Goal: Transaction & Acquisition: Book appointment/travel/reservation

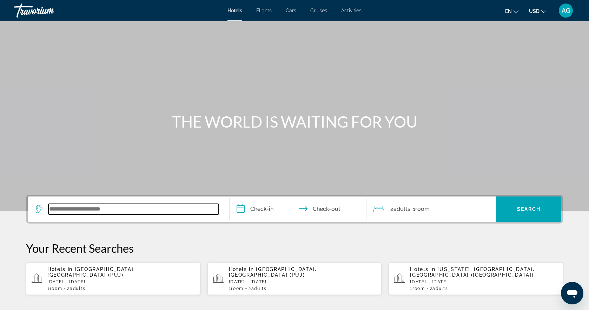
click at [80, 204] on input "Search widget" at bounding box center [133, 209] width 170 height 11
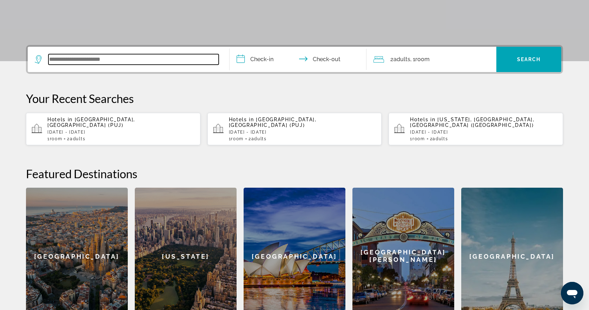
scroll to position [172, 0]
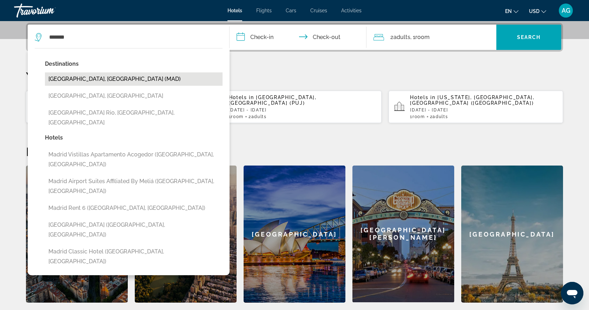
click at [88, 78] on button "[GEOGRAPHIC_DATA], [GEOGRAPHIC_DATA] (MAD)" at bounding box center [134, 78] width 178 height 13
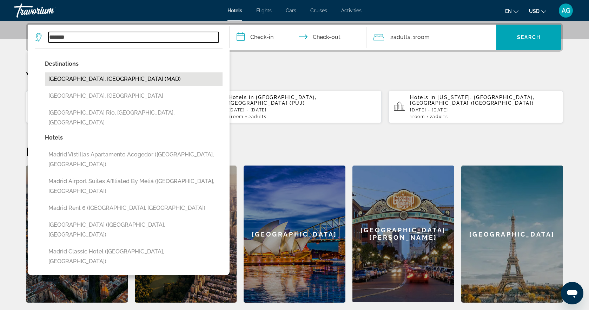
type input "**********"
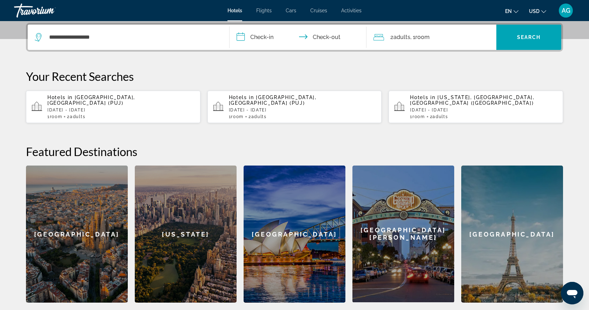
click at [262, 37] on input "**********" at bounding box center [300, 38] width 140 height 27
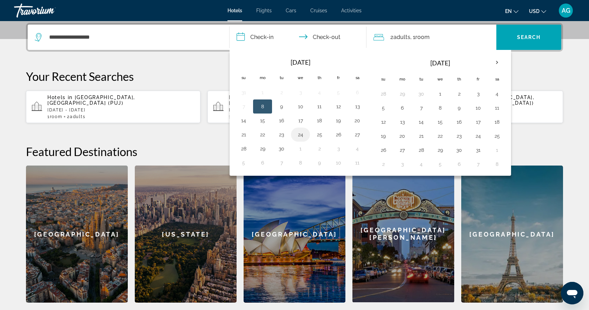
click at [298, 135] on button "24" at bounding box center [300, 135] width 11 height 10
click at [361, 139] on button "27" at bounding box center [357, 135] width 11 height 10
type input "**********"
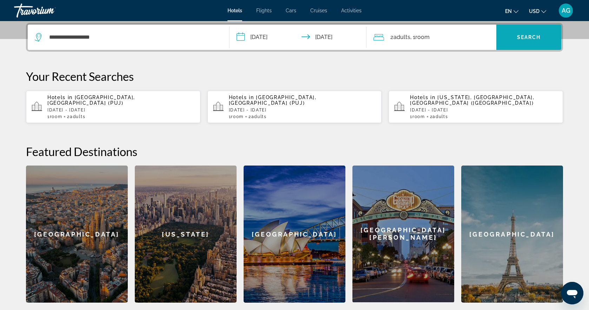
click at [529, 41] on span "Search widget" at bounding box center [528, 37] width 65 height 17
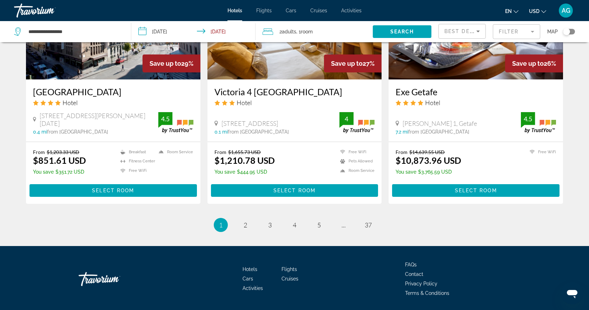
scroll to position [882, 0]
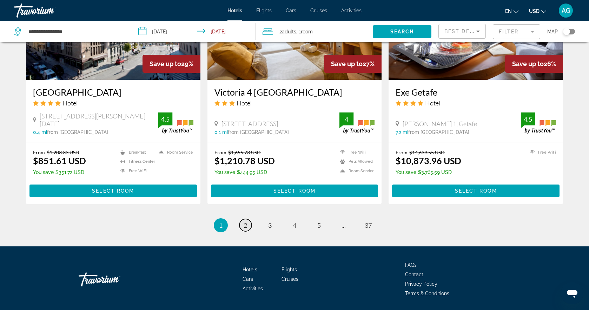
click at [245, 221] on span "2" at bounding box center [246, 225] width 4 height 8
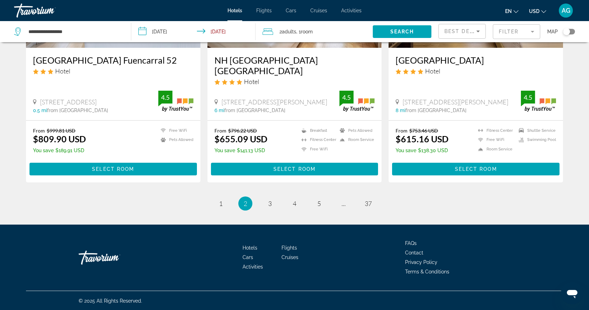
scroll to position [892, 0]
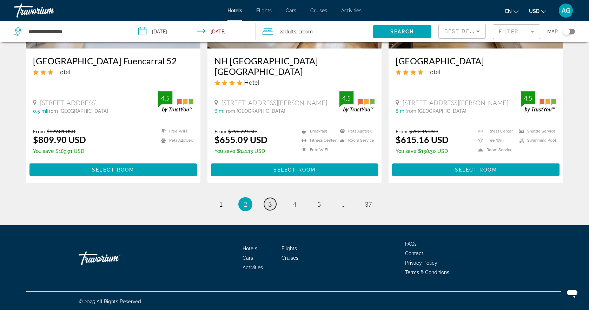
click at [273, 203] on link "page 3" at bounding box center [270, 204] width 12 height 12
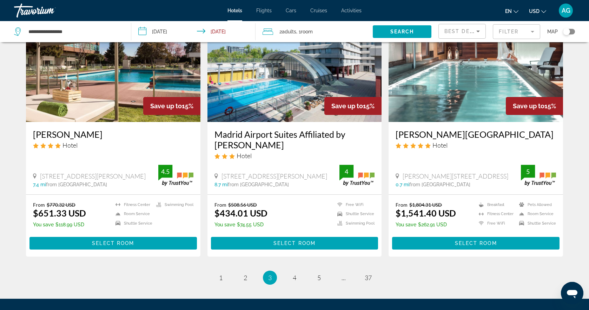
scroll to position [838, 0]
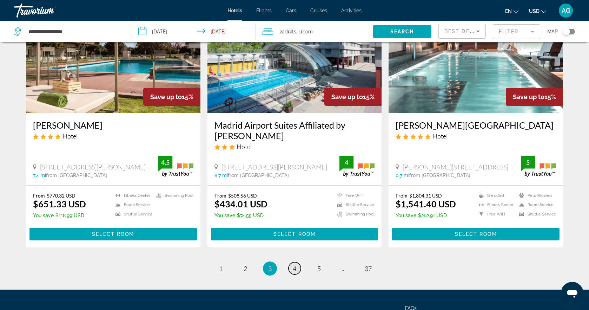
click at [294, 264] on span "4" at bounding box center [295, 268] width 4 height 8
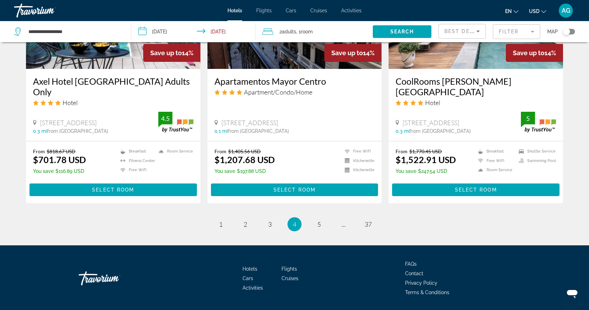
scroll to position [882, 0]
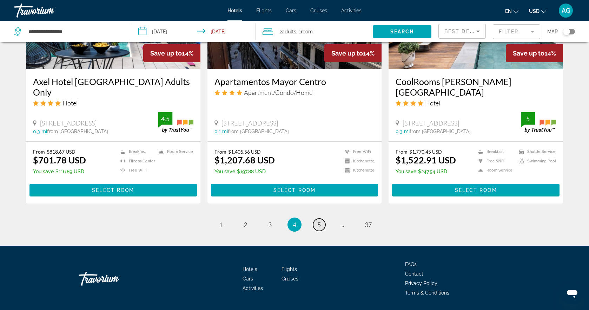
click at [318, 220] on span "5" at bounding box center [319, 224] width 4 height 8
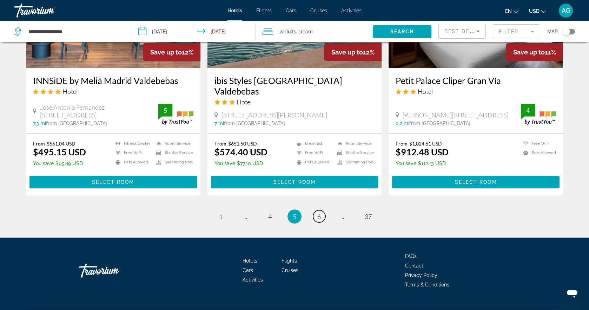
scroll to position [872, 0]
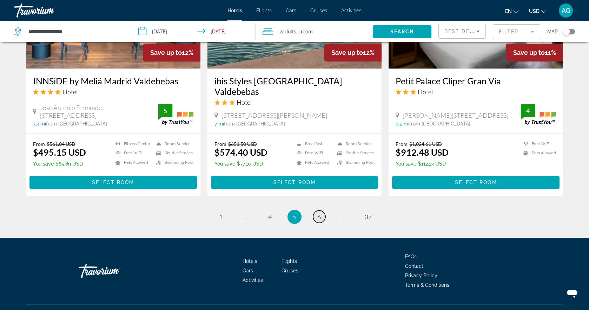
click at [318, 213] on span "6" at bounding box center [319, 217] width 4 height 8
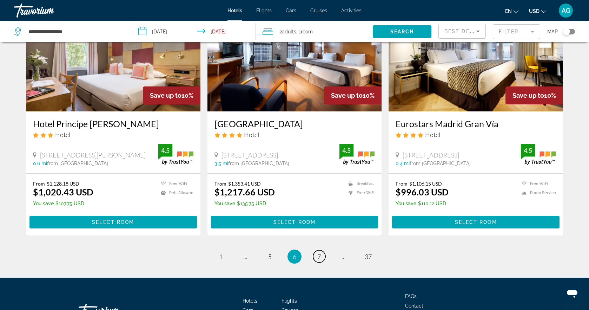
scroll to position [830, 0]
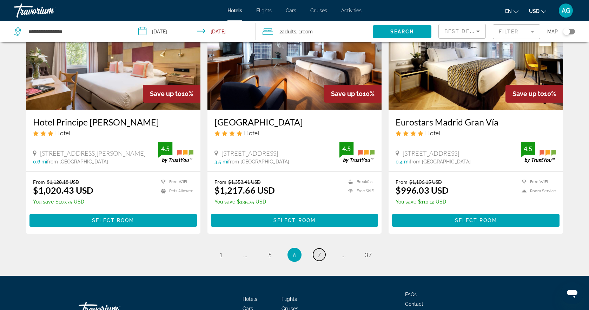
click at [320, 251] on span "7" at bounding box center [319, 255] width 4 height 8
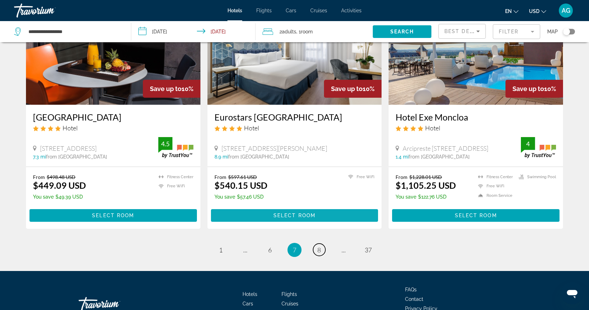
scroll to position [837, 0]
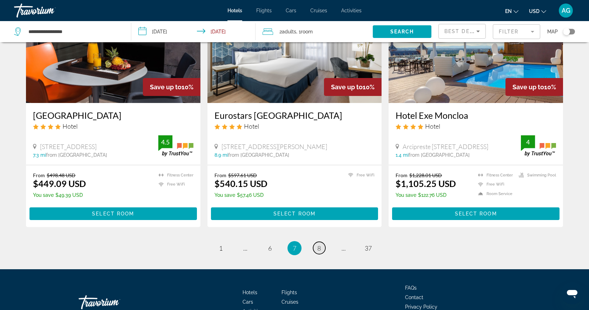
click at [320, 249] on span "8" at bounding box center [319, 248] width 4 height 8
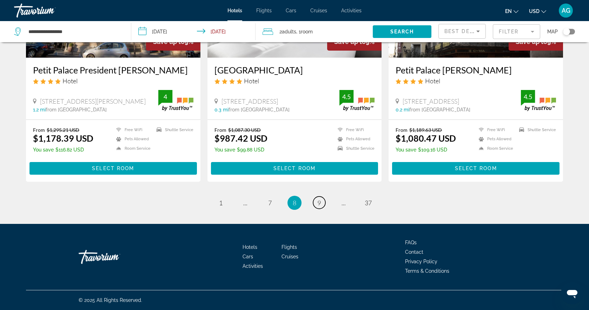
scroll to position [892, 0]
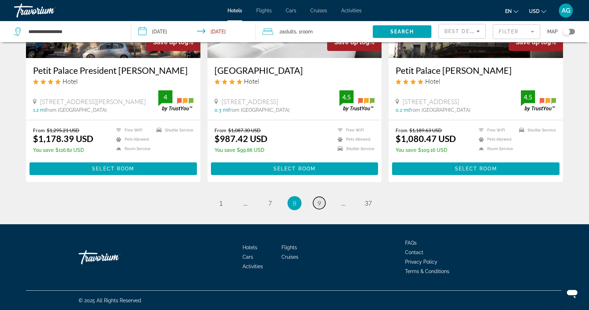
click at [320, 203] on span "9" at bounding box center [319, 203] width 4 height 8
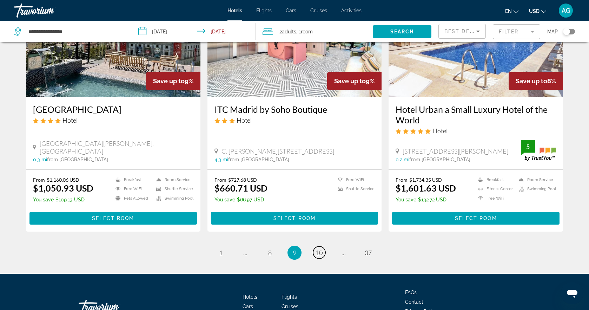
scroll to position [861, 0]
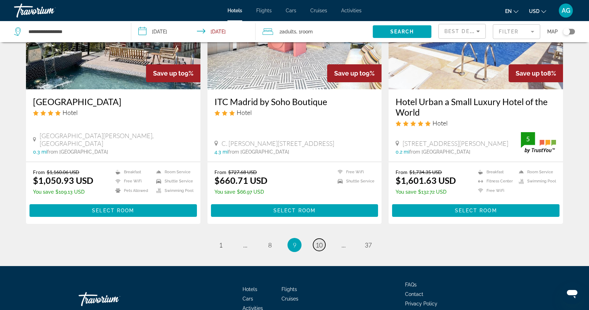
click at [319, 241] on span "10" at bounding box center [319, 245] width 7 height 8
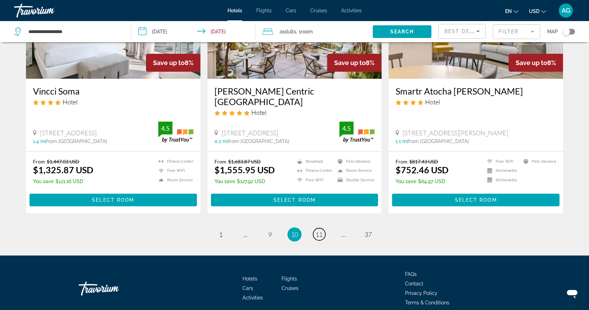
scroll to position [882, 0]
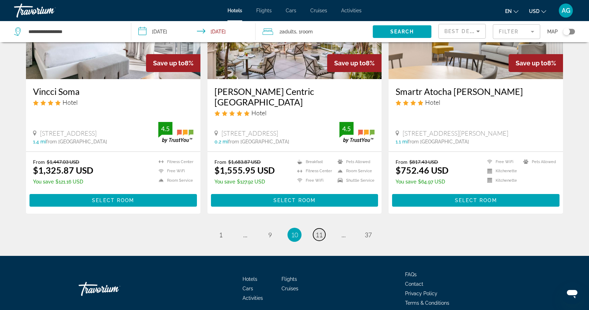
click at [320, 231] on span "11" at bounding box center [319, 235] width 7 height 8
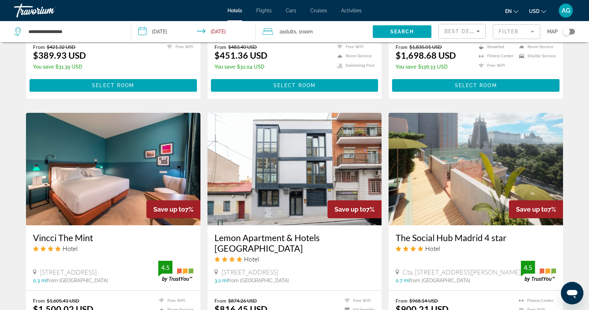
scroll to position [466, 0]
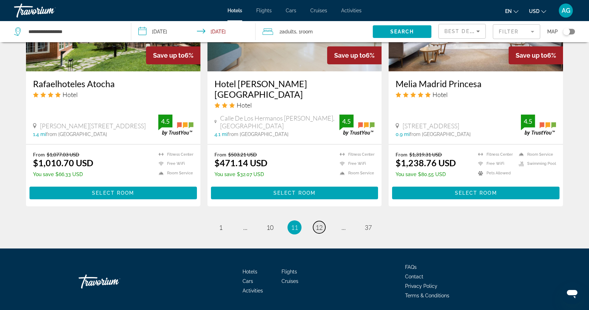
click at [320, 223] on span "12" at bounding box center [319, 227] width 7 height 8
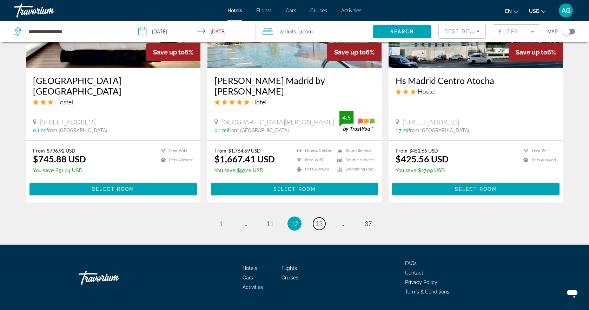
scroll to position [872, 0]
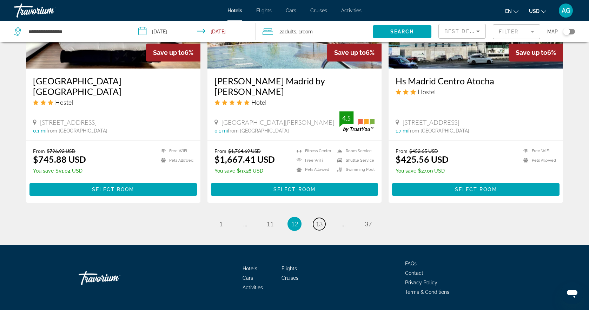
click at [320, 220] on span "13" at bounding box center [319, 224] width 7 height 8
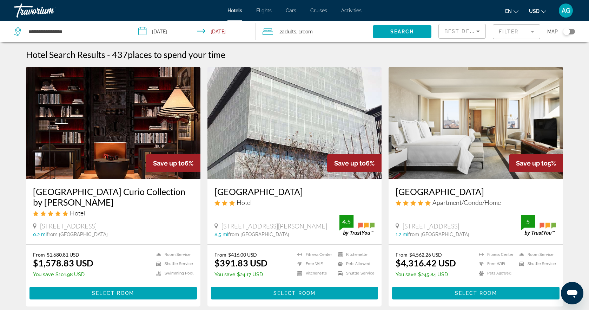
click at [320, 204] on div "Hotel" at bounding box center [294, 202] width 160 height 8
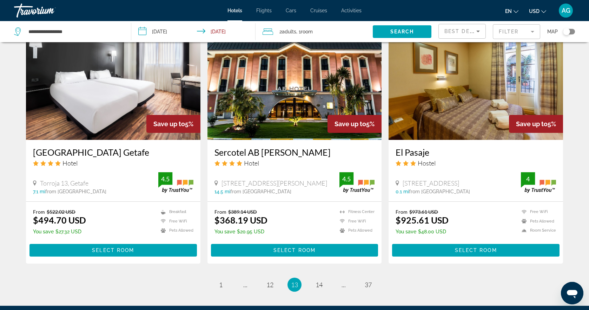
scroll to position [806, 0]
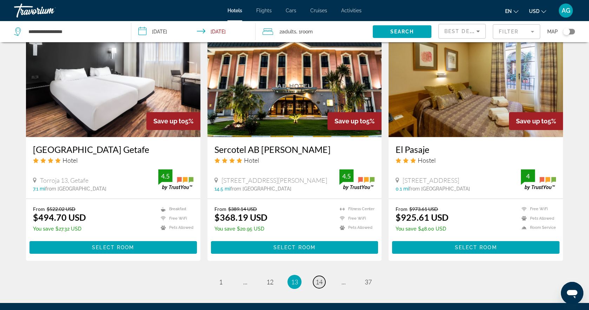
click at [319, 278] on span "14" at bounding box center [319, 282] width 7 height 8
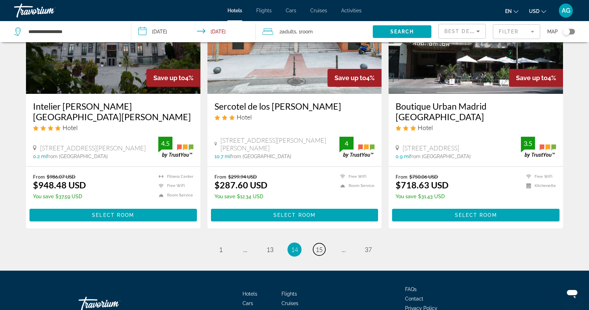
scroll to position [848, 0]
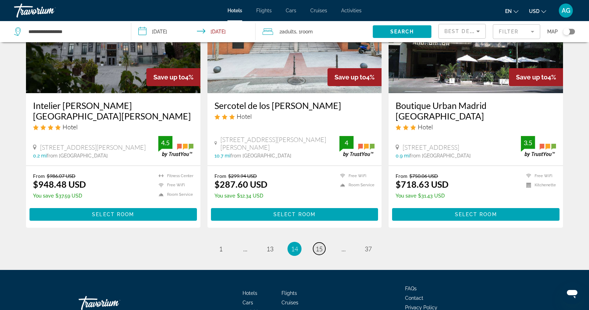
click at [323, 242] on link "page 15" at bounding box center [319, 248] width 12 height 12
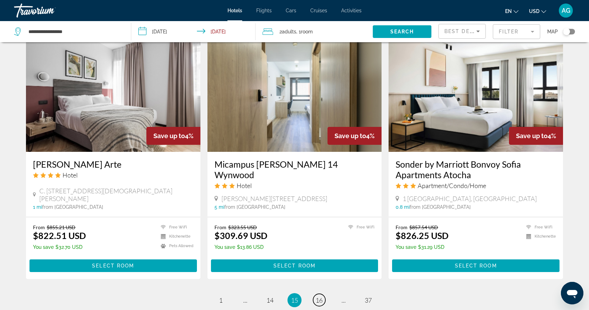
scroll to position [801, 0]
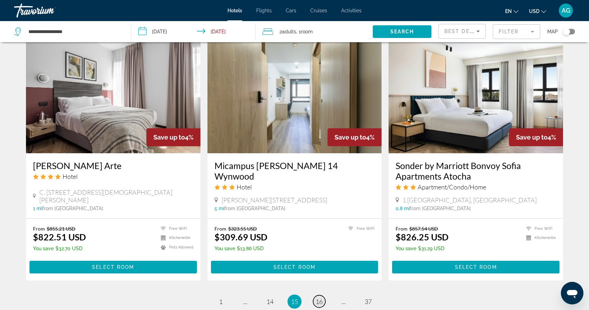
click at [319, 297] on span "16" at bounding box center [319, 301] width 7 height 8
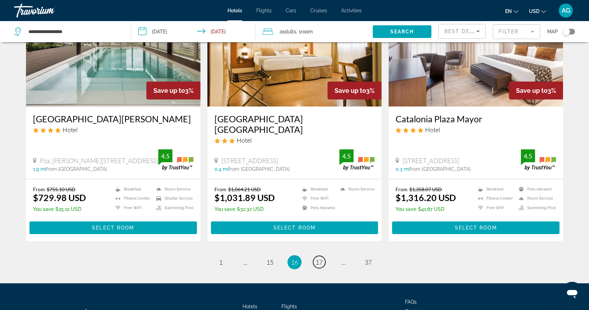
scroll to position [834, 0]
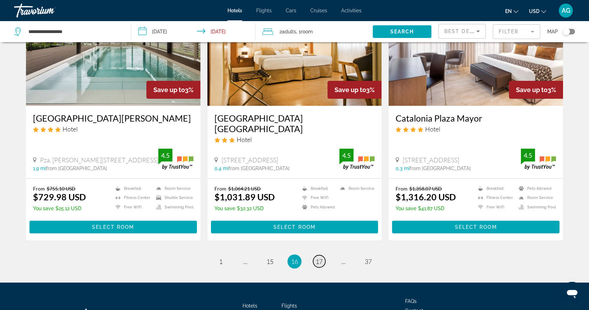
click at [321, 257] on span "17" at bounding box center [319, 261] width 7 height 8
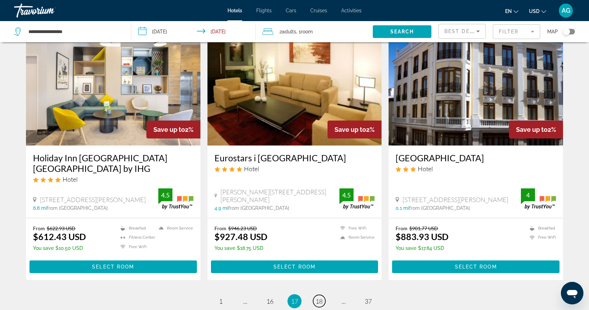
scroll to position [817, 0]
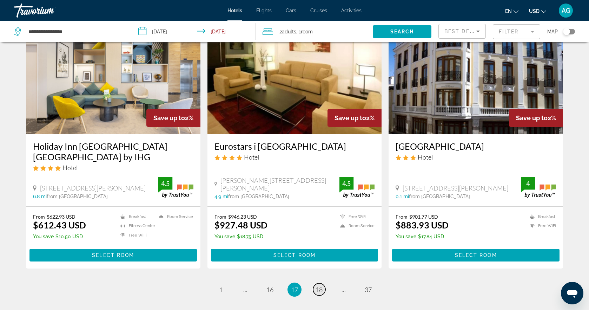
click at [319, 285] on span "18" at bounding box center [319, 289] width 7 height 8
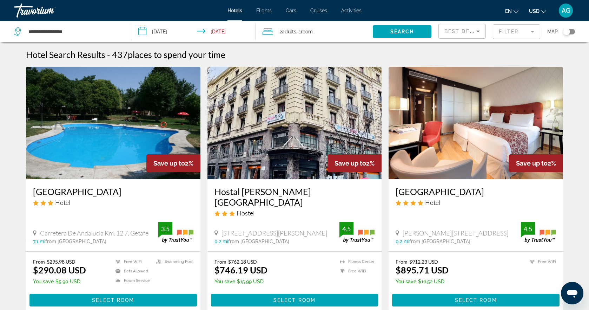
click at [478, 33] on icon "Sort by" at bounding box center [478, 31] width 8 height 8
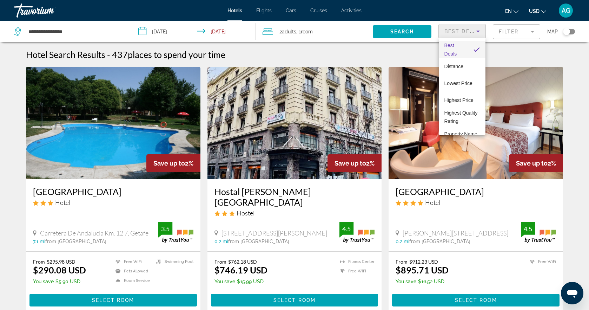
click at [332, 44] on div at bounding box center [294, 155] width 589 height 310
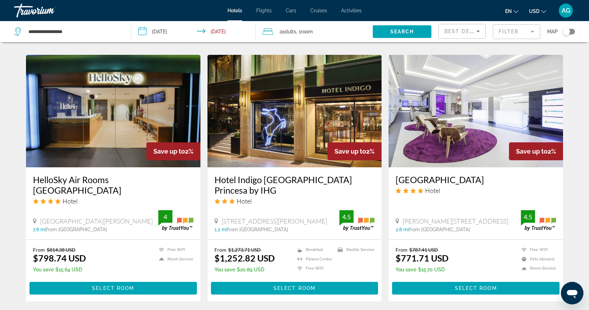
scroll to position [534, 0]
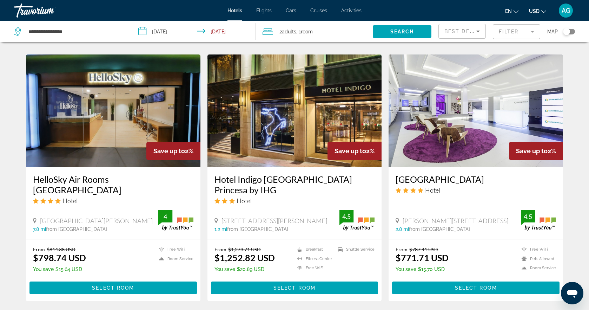
click at [531, 36] on mat-form-field "Filter" at bounding box center [516, 31] width 47 height 15
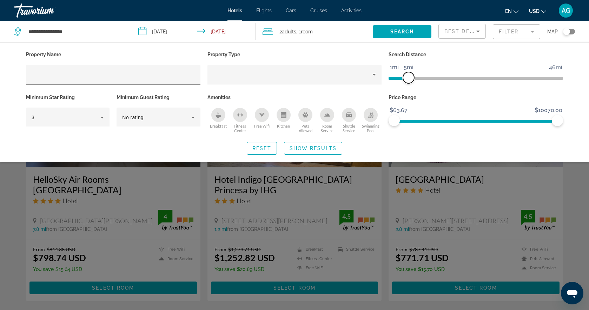
drag, startPoint x: 497, startPoint y: 78, endPoint x: 411, endPoint y: 81, distance: 86.8
click at [411, 81] on span "ngx-slider" at bounding box center [408, 77] width 11 height 11
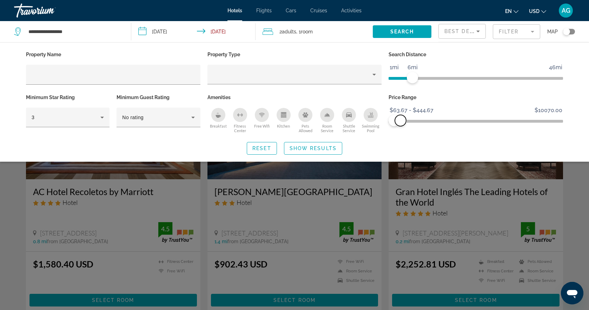
drag, startPoint x: 560, startPoint y: 121, endPoint x: 401, endPoint y: 136, distance: 159.7
click at [401, 136] on div "Property Name Property Type Search Distance 1mi 46mi 6mi Minimum Star Rating 3 …" at bounding box center [294, 101] width 565 height 105
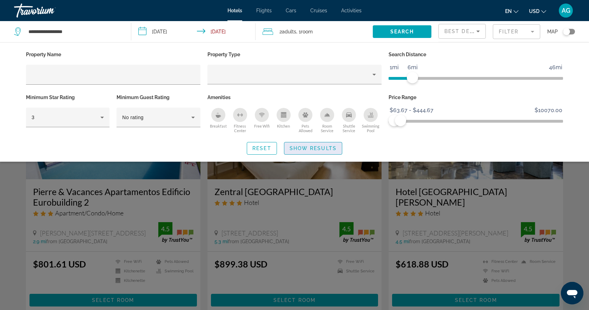
click at [319, 150] on span "Show Results" at bounding box center [313, 148] width 47 height 6
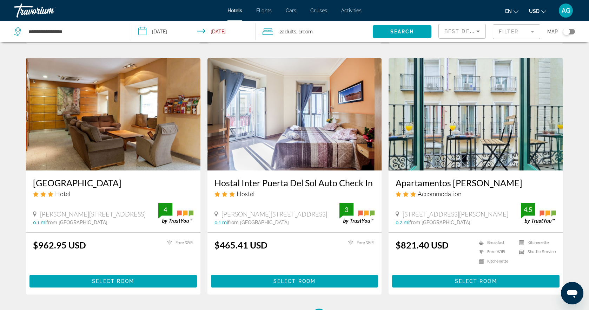
scroll to position [793, 0]
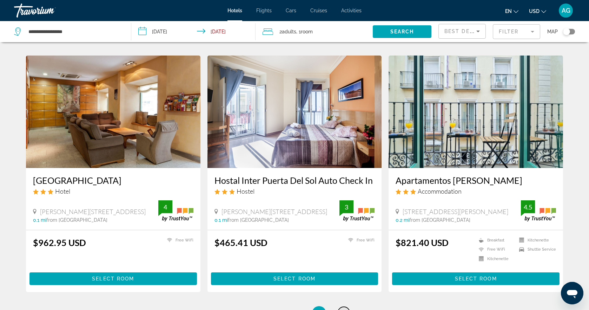
click at [341, 309] on span "19" at bounding box center [343, 313] width 7 height 8
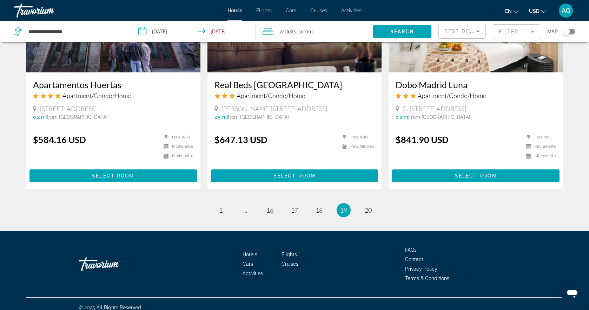
scroll to position [863, 0]
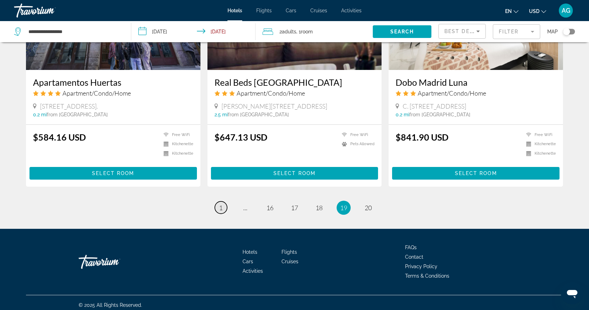
click at [220, 204] on span "1" at bounding box center [221, 208] width 4 height 8
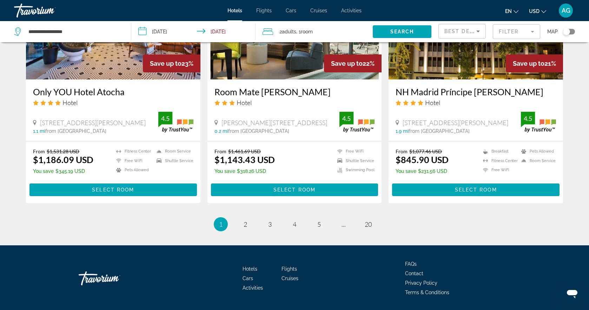
scroll to position [871, 0]
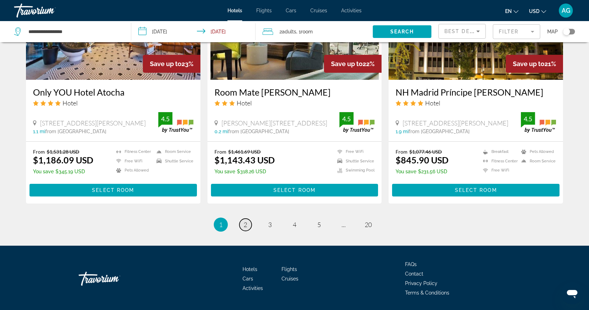
click at [247, 220] on span "2" at bounding box center [246, 224] width 4 height 8
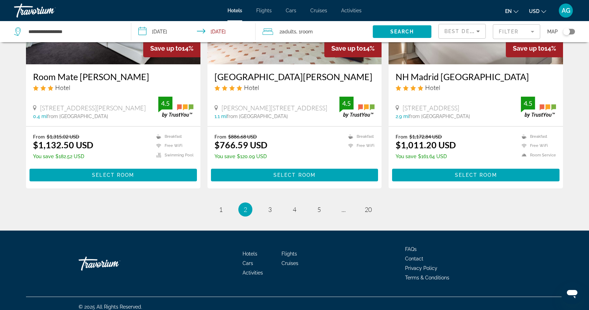
scroll to position [878, 0]
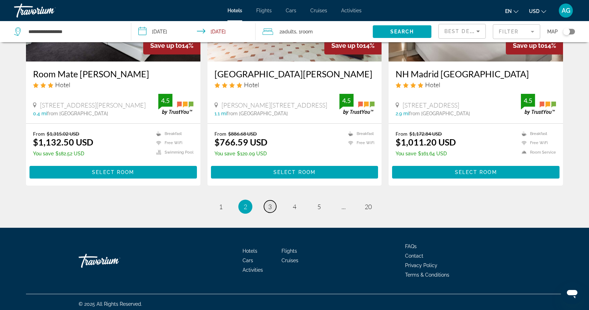
click at [273, 204] on link "page 3" at bounding box center [270, 206] width 12 height 12
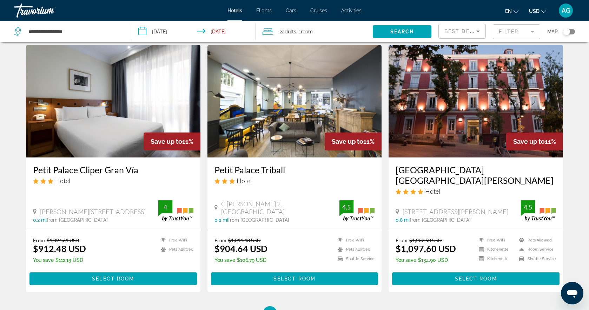
scroll to position [794, 0]
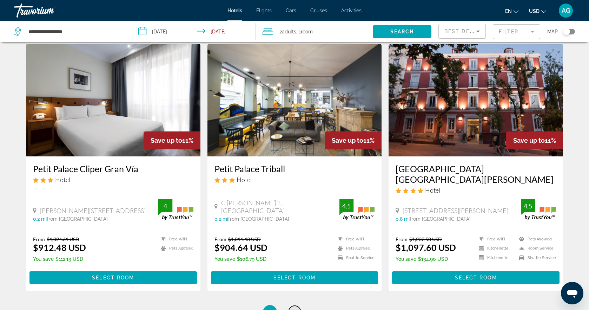
click at [295, 308] on span "4" at bounding box center [295, 312] width 4 height 8
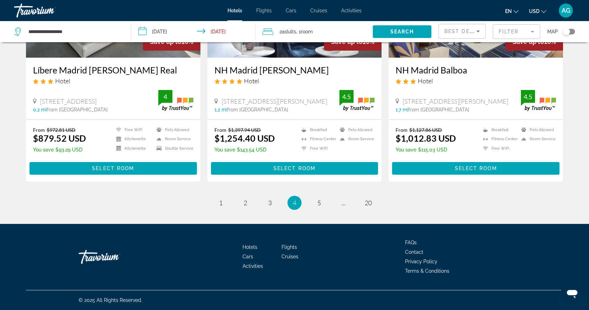
scroll to position [871, 0]
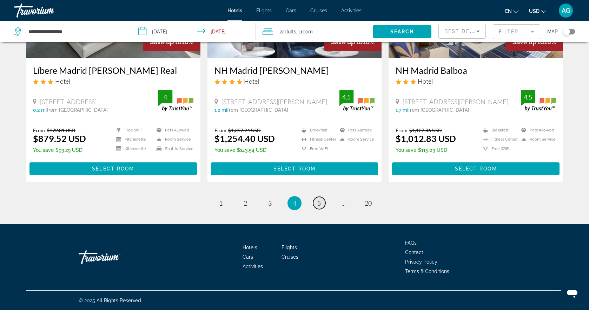
click at [318, 199] on span "5" at bounding box center [319, 203] width 4 height 8
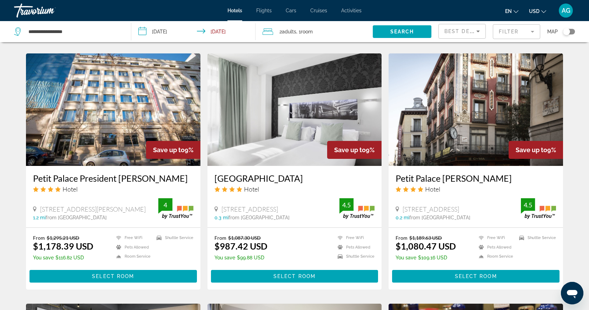
scroll to position [524, 0]
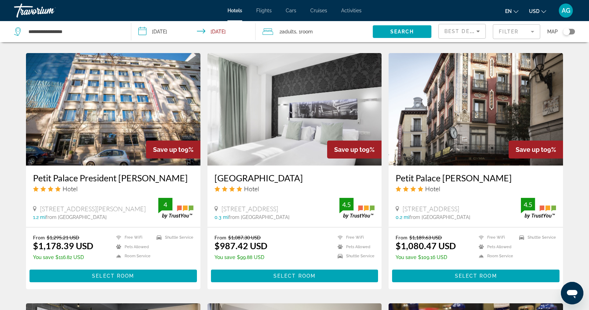
click at [568, 34] on div "Toggle map" at bounding box center [566, 31] width 7 height 7
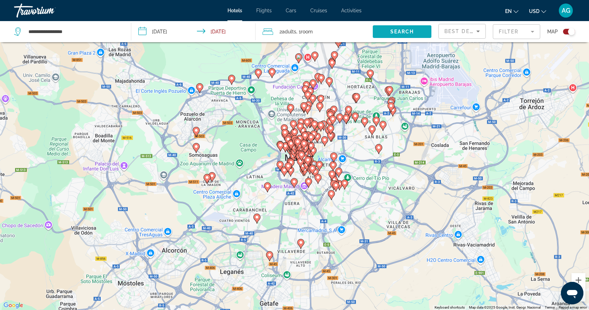
click at [397, 37] on span "Search widget" at bounding box center [402, 31] width 59 height 17
click at [287, 171] on gmp-advanced-marker "Main content" at bounding box center [288, 167] width 7 height 11
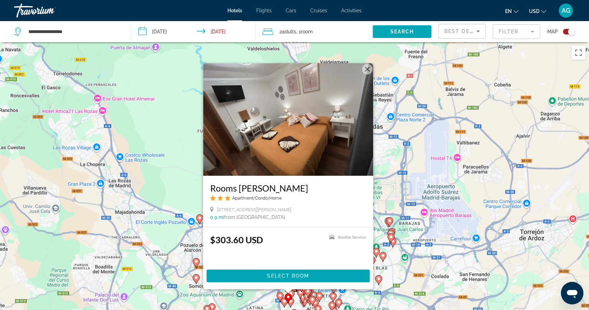
scroll to position [0, 0]
click at [313, 152] on img "Main content" at bounding box center [288, 119] width 170 height 112
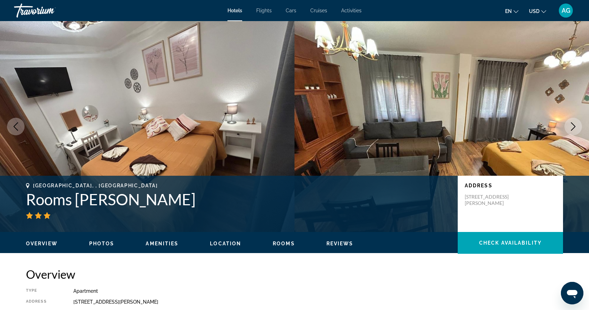
click at [575, 128] on icon "Next image" at bounding box center [573, 126] width 8 height 8
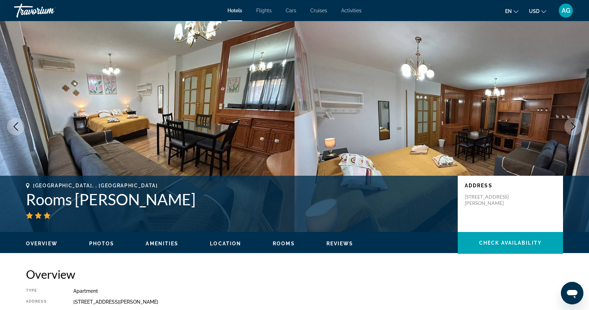
click at [575, 128] on icon "Next image" at bounding box center [573, 126] width 8 height 8
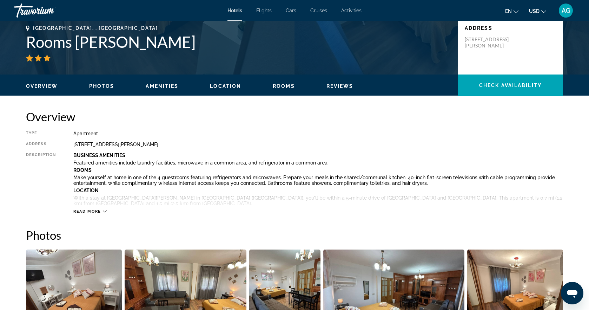
scroll to position [159, 0]
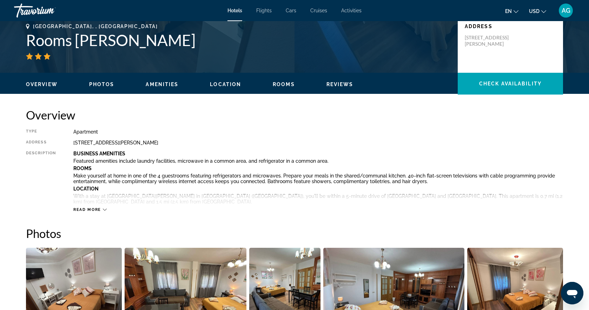
click at [103, 209] on icon "Main content" at bounding box center [105, 209] width 4 height 4
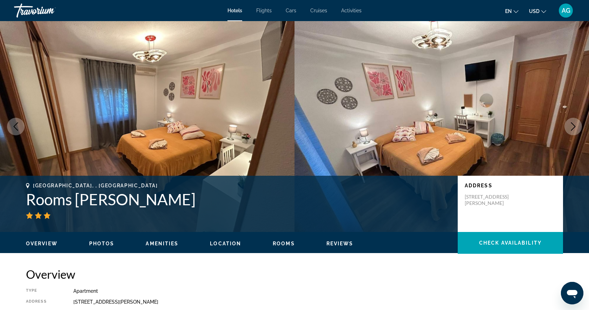
scroll to position [0, 0]
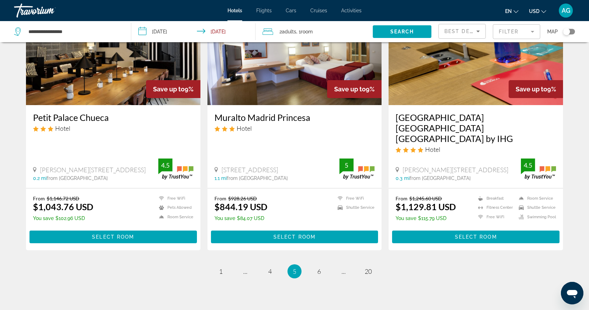
scroll to position [834, 0]
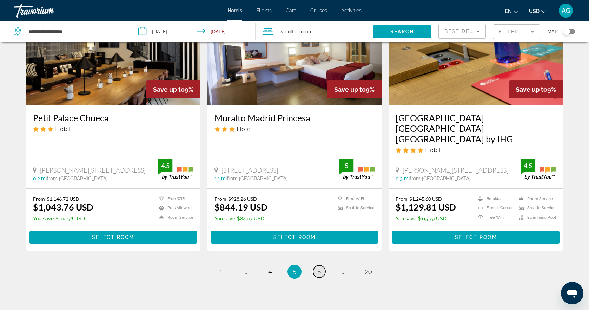
click at [321, 267] on span "6" at bounding box center [319, 271] width 4 height 8
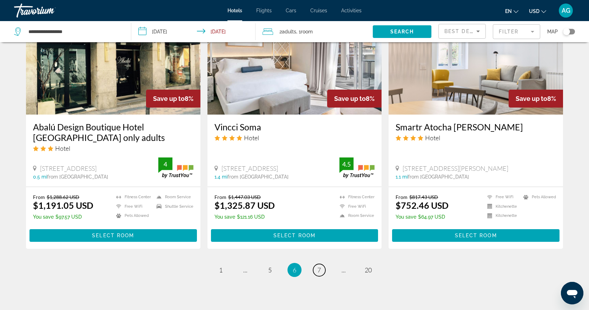
scroll to position [839, 0]
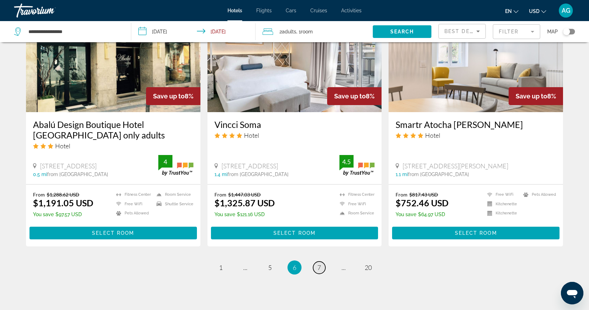
click at [322, 261] on link "page 7" at bounding box center [319, 267] width 12 height 12
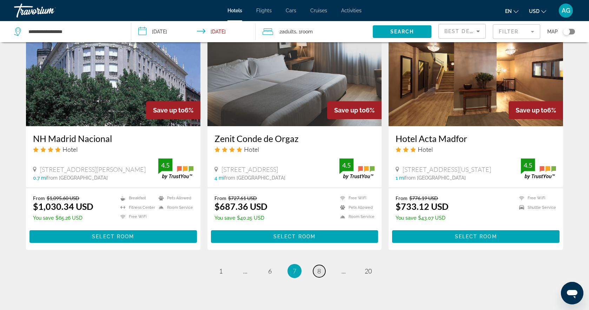
scroll to position [835, 0]
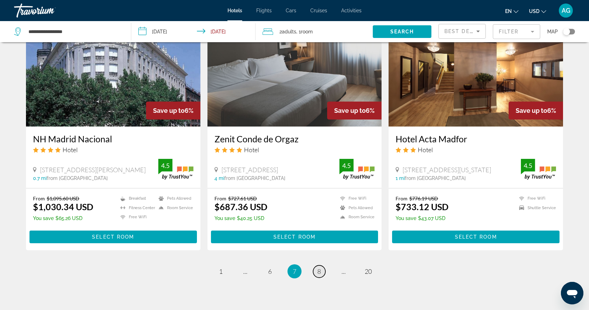
click at [321, 267] on span "8" at bounding box center [319, 271] width 4 height 8
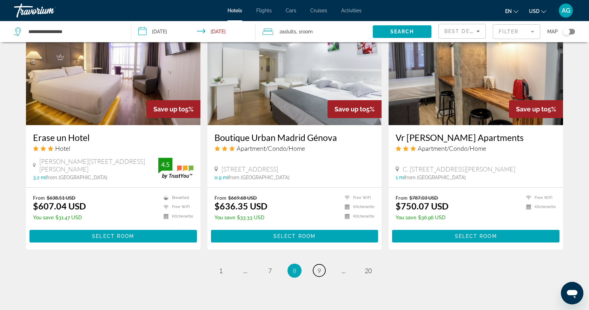
scroll to position [815, 0]
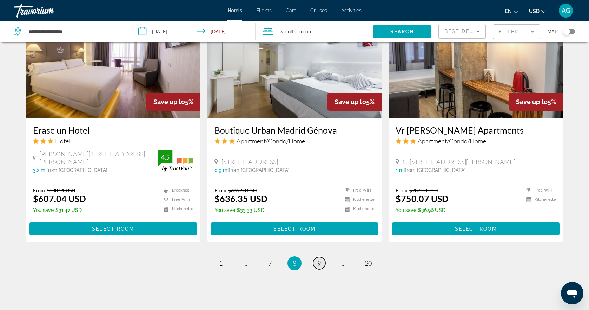
click at [320, 259] on span "9" at bounding box center [319, 263] width 4 height 8
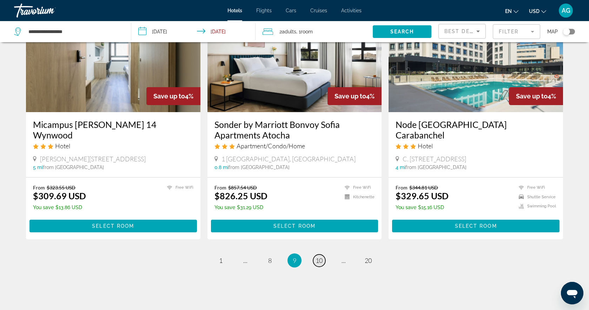
scroll to position [848, 0]
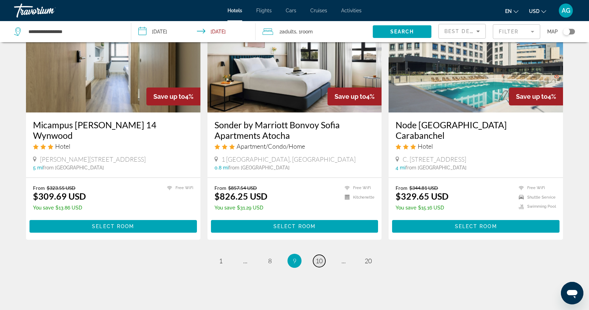
click at [317, 257] on span "10" at bounding box center [319, 261] width 7 height 8
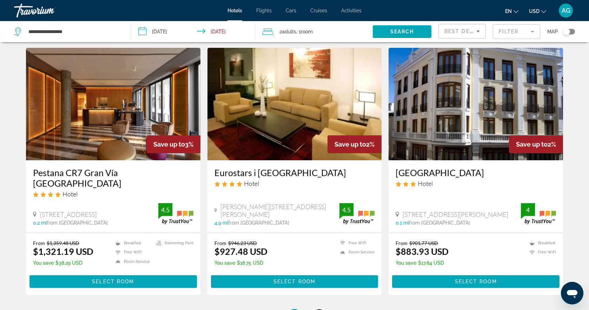
scroll to position [786, 0]
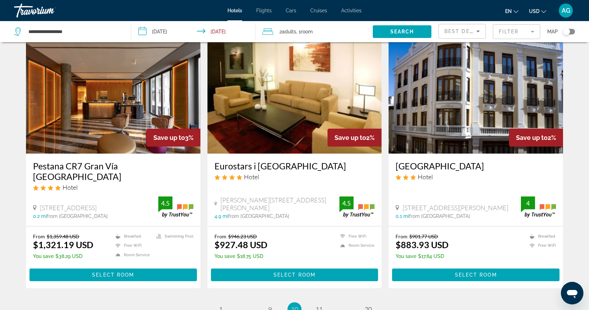
click at [569, 30] on div "Toggle map" at bounding box center [566, 31] width 7 height 7
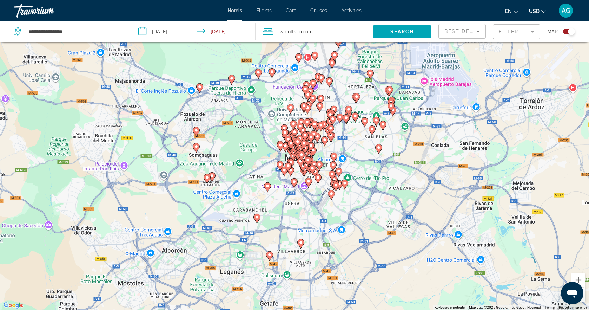
click at [332, 165] on image "Main content" at bounding box center [333, 165] width 4 height 4
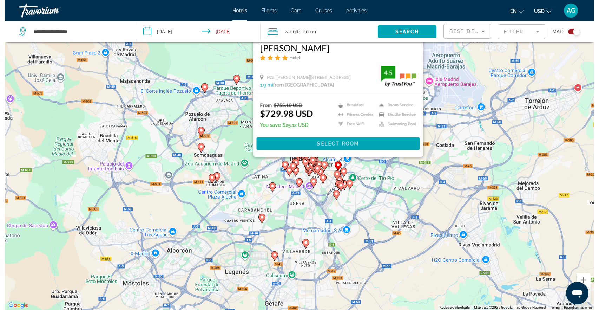
scroll to position [0, 0]
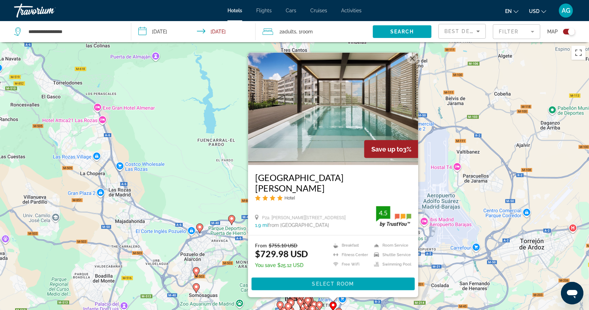
click at [413, 64] on button "Close" at bounding box center [412, 58] width 11 height 11
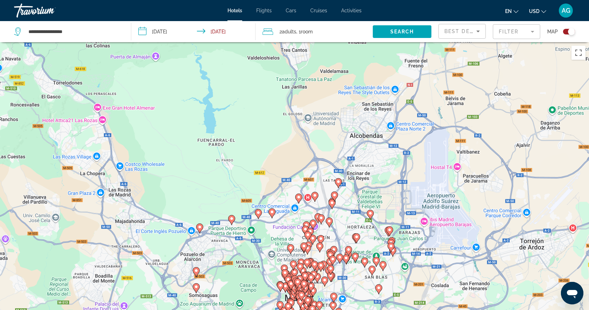
click at [340, 183] on image "Main content" at bounding box center [338, 181] width 4 height 4
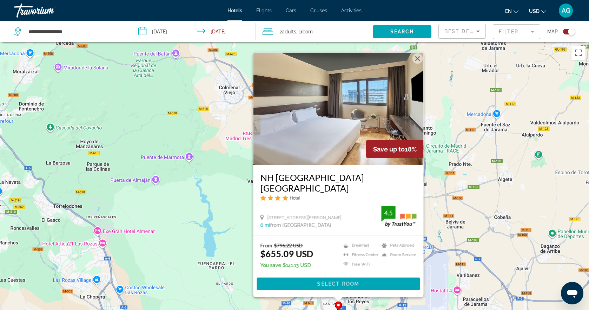
click at [417, 64] on button "Close" at bounding box center [417, 58] width 11 height 11
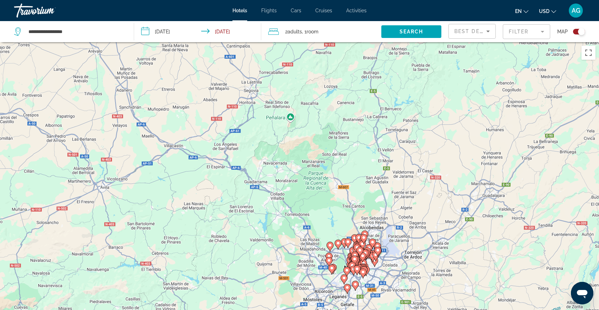
drag, startPoint x: 402, startPoint y: 246, endPoint x: 393, endPoint y: 191, distance: 56.2
click at [394, 192] on div "To activate drag with keyboard, press Alt + Enter. Once in keyboard drag state,…" at bounding box center [299, 197] width 599 height 310
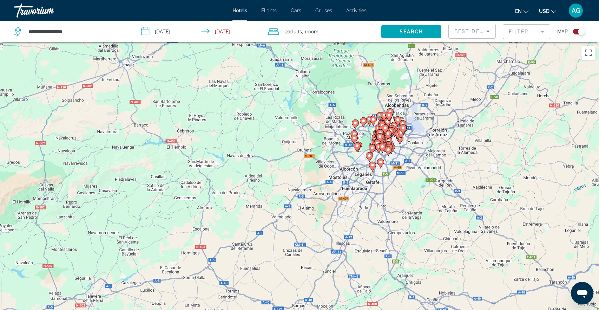
drag, startPoint x: 393, startPoint y: 191, endPoint x: 419, endPoint y: 72, distance: 121.5
click at [419, 72] on div "To activate drag with keyboard, press Alt + Enter. Once in keyboard drag state,…" at bounding box center [299, 197] width 599 height 310
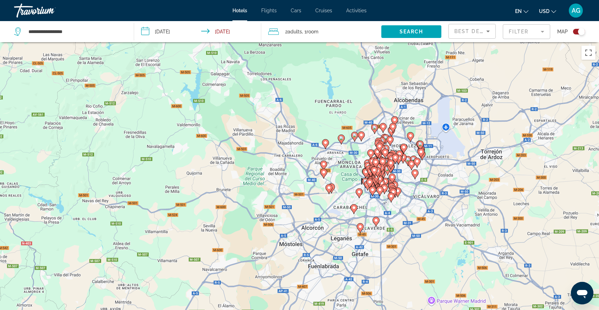
click at [355, 210] on icon "Main content" at bounding box center [354, 208] width 6 height 9
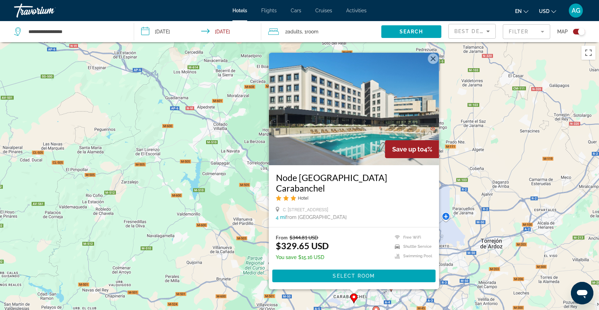
click at [434, 64] on button "Close" at bounding box center [433, 58] width 11 height 11
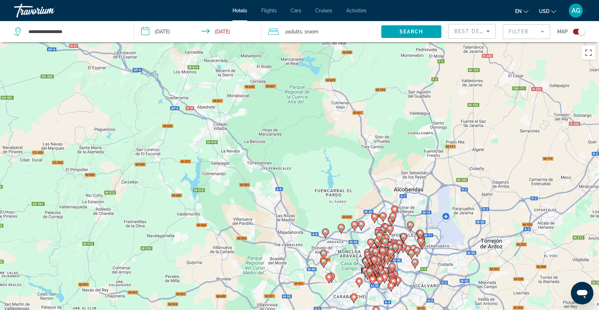
click at [362, 223] on image "Main content" at bounding box center [361, 224] width 4 height 4
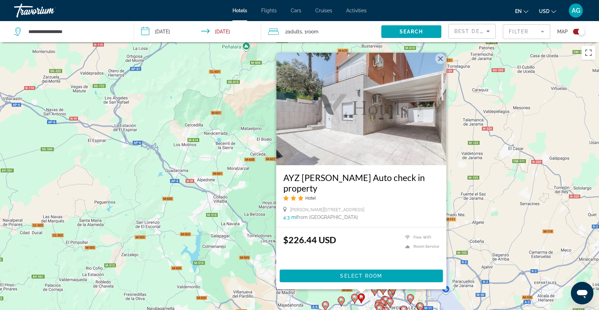
click at [441, 64] on button "Close" at bounding box center [440, 58] width 11 height 11
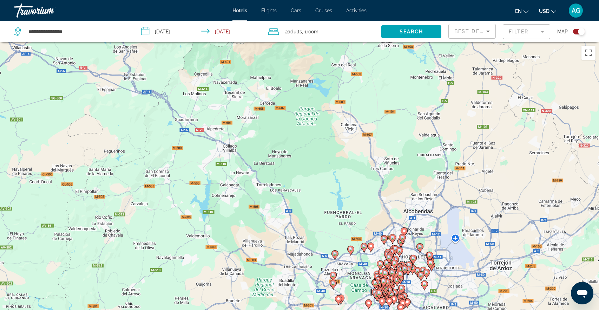
drag, startPoint x: 383, startPoint y: 251, endPoint x: 408, endPoint y: 187, distance: 68.6
click at [408, 187] on div "To activate drag with keyboard, press Alt + Enter. Once in keyboard drag state,…" at bounding box center [299, 197] width 599 height 310
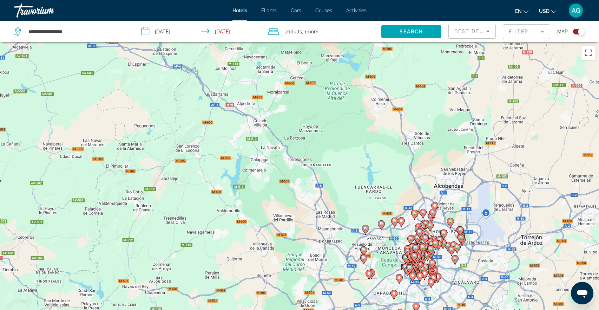
click at [417, 240] on icon "Main content" at bounding box center [417, 238] width 6 height 9
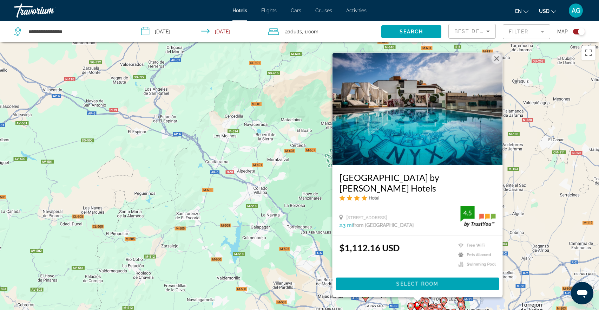
click at [501, 64] on button "Close" at bounding box center [496, 58] width 11 height 11
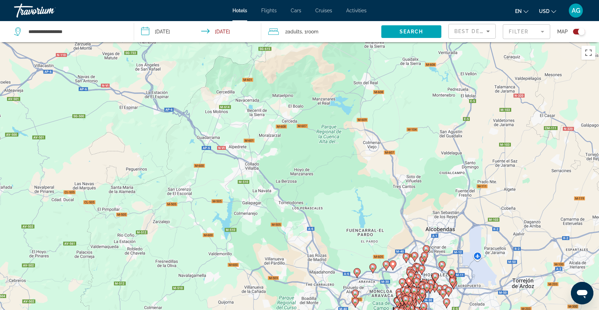
drag, startPoint x: 411, startPoint y: 246, endPoint x: 402, endPoint y: 222, distance: 26.2
click at [402, 222] on div "To activate drag with keyboard, press Alt + Enter. Once in keyboard drag state,…" at bounding box center [299, 197] width 599 height 310
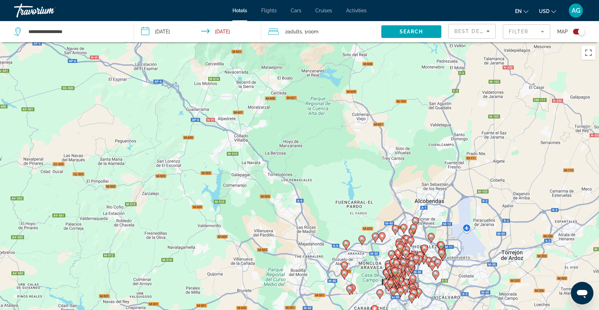
drag, startPoint x: 402, startPoint y: 222, endPoint x: 392, endPoint y: 170, distance: 53.2
click at [392, 170] on div "To activate drag with keyboard, press Alt + Enter. Once in keyboard drag state,…" at bounding box center [299, 197] width 599 height 310
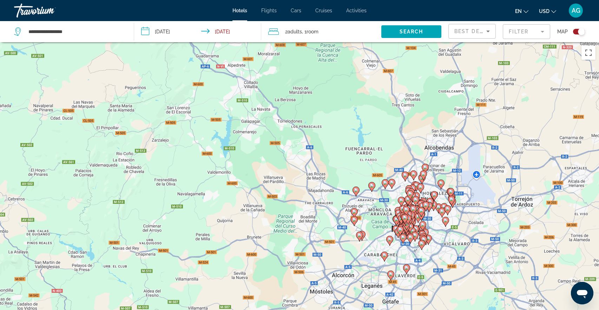
click at [417, 235] on icon "Main content" at bounding box center [415, 236] width 6 height 9
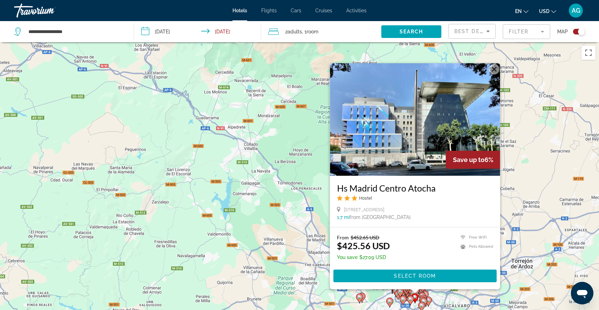
click at [494, 71] on button "Close" at bounding box center [494, 69] width 11 height 11
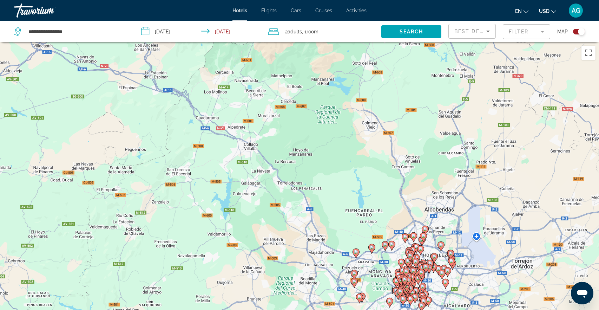
click at [414, 261] on image "Main content" at bounding box center [416, 261] width 4 height 4
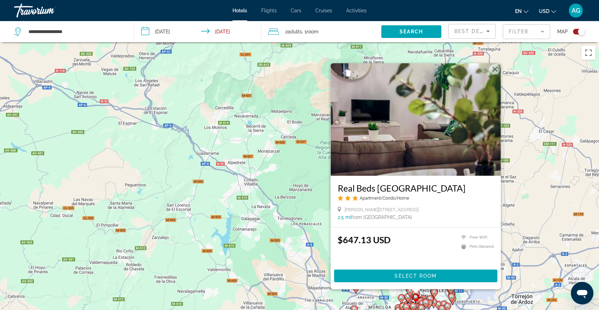
click at [495, 70] on button "Close" at bounding box center [495, 69] width 11 height 11
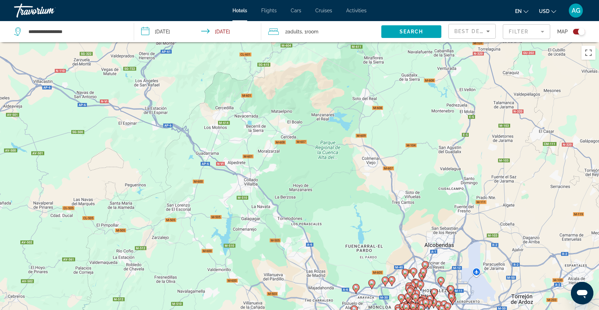
click at [412, 289] on image "Main content" at bounding box center [410, 291] width 4 height 4
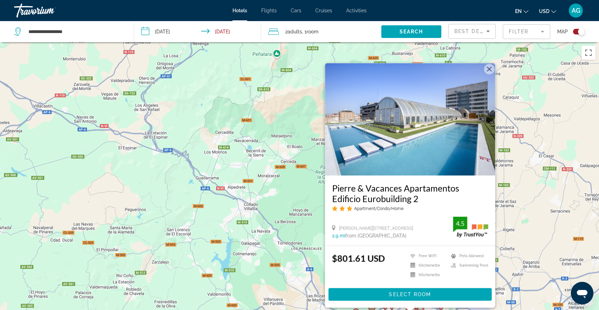
click at [489, 68] on button "Close" at bounding box center [489, 69] width 11 height 11
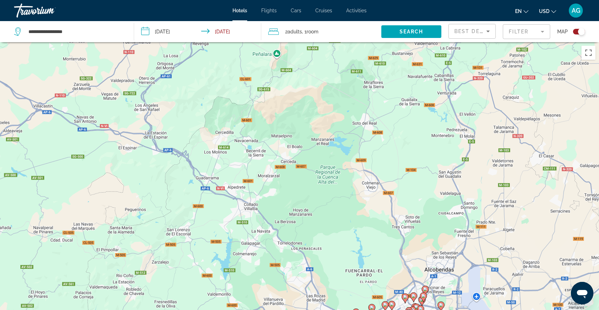
click at [580, 34] on div "Toggle map" at bounding box center [581, 31] width 7 height 7
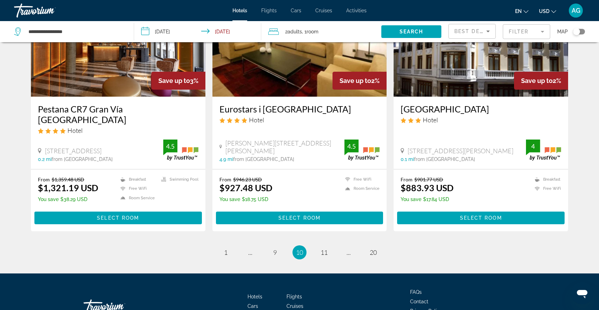
scroll to position [852, 0]
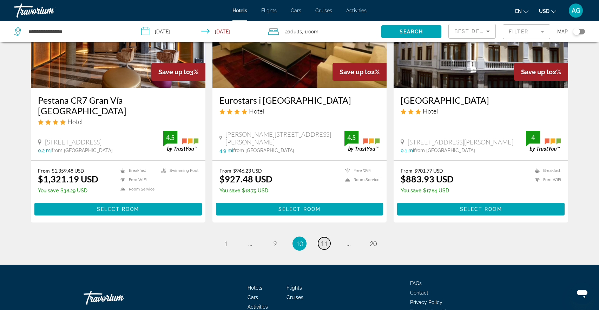
click at [325, 239] on span "11" at bounding box center [324, 243] width 7 height 8
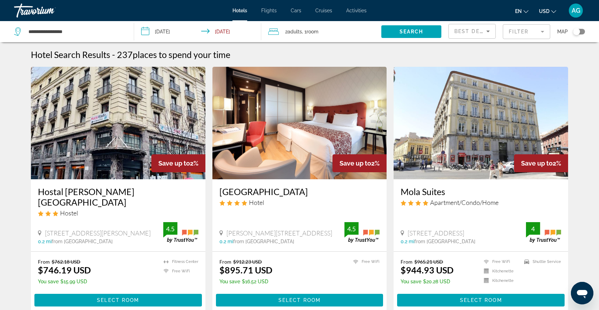
click at [541, 31] on mat-form-field "Filter" at bounding box center [526, 31] width 47 height 15
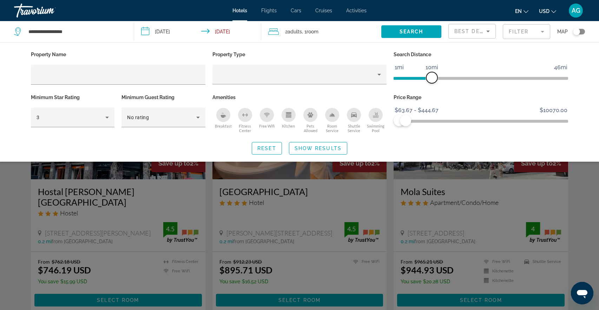
drag, startPoint x: 419, startPoint y: 78, endPoint x: 430, endPoint y: 77, distance: 11.6
click at [430, 77] on span "ngx-slider" at bounding box center [431, 77] width 11 height 11
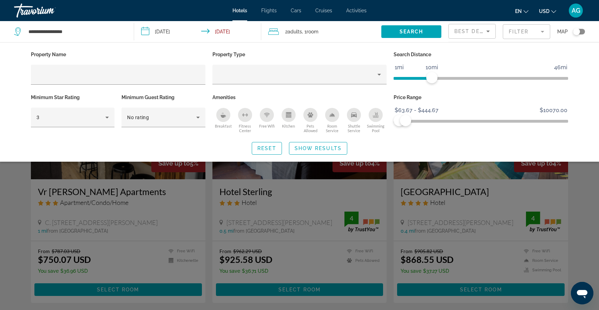
click at [224, 115] on icon "Breakfast" at bounding box center [222, 116] width 5 height 3
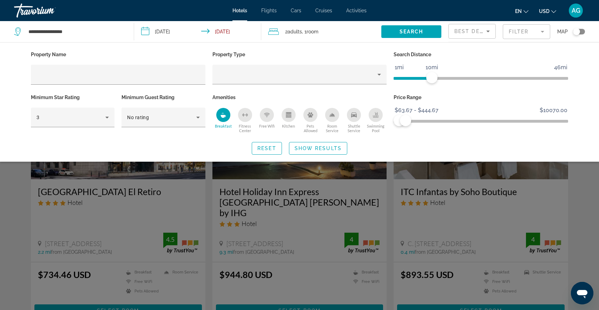
click at [268, 114] on icon "Free Wifi" at bounding box center [267, 115] width 6 height 6
click at [315, 147] on span "Show Results" at bounding box center [318, 148] width 47 height 6
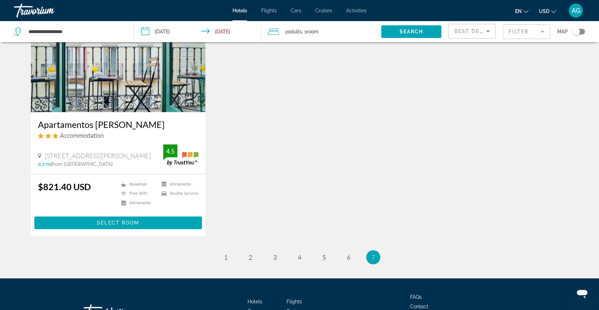
scroll to position [344, 0]
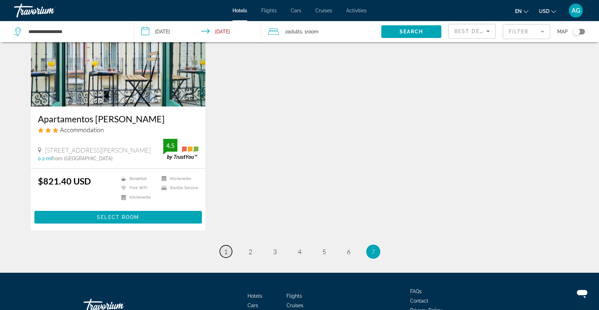
click at [224, 247] on span "1" at bounding box center [226, 251] width 4 height 8
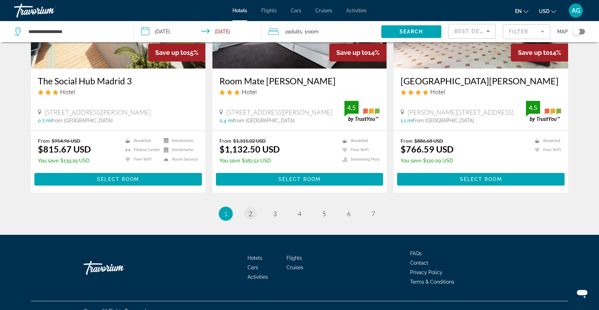
scroll to position [872, 0]
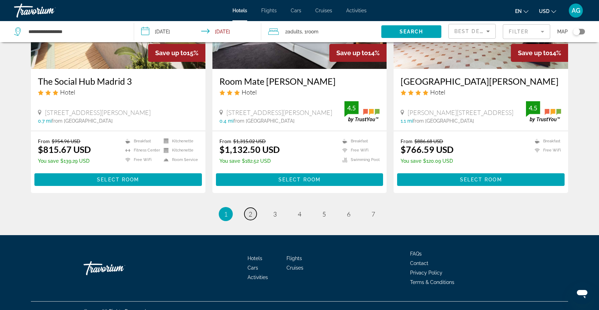
click at [250, 210] on span "2" at bounding box center [251, 214] width 4 height 8
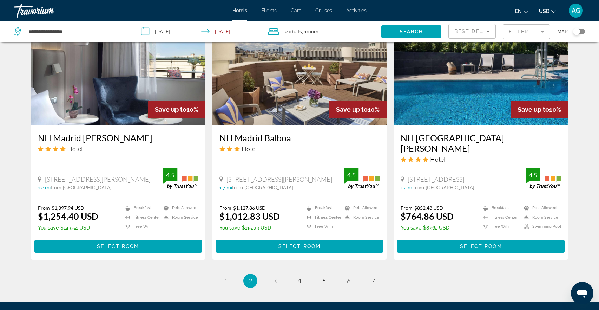
scroll to position [820, 0]
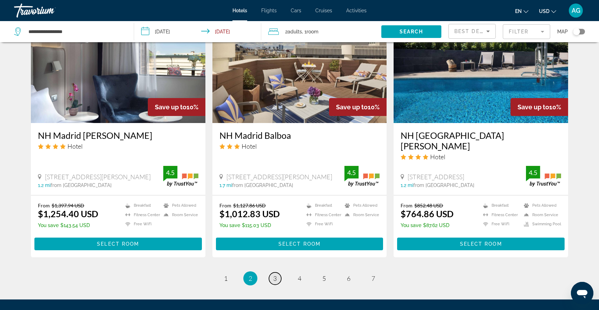
click at [274, 274] on span "3" at bounding box center [275, 278] width 4 height 8
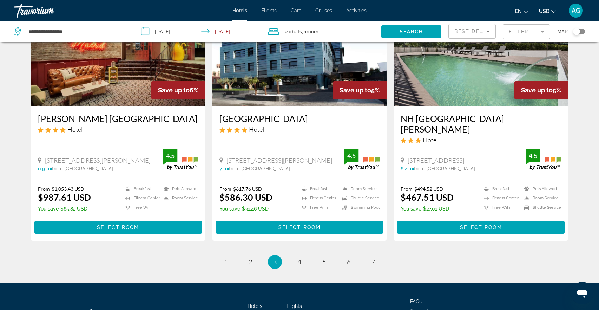
scroll to position [846, 0]
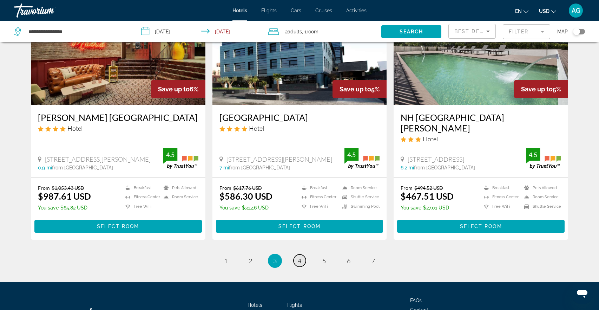
click at [303, 254] on link "page 4" at bounding box center [299, 260] width 12 height 12
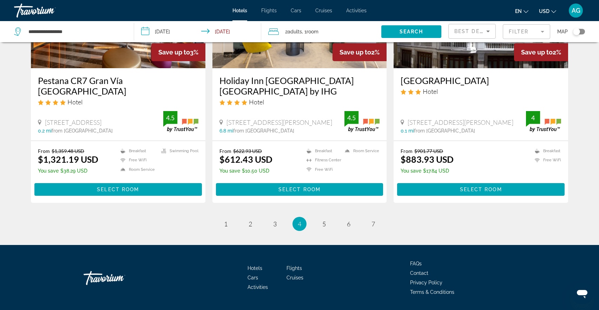
scroll to position [882, 0]
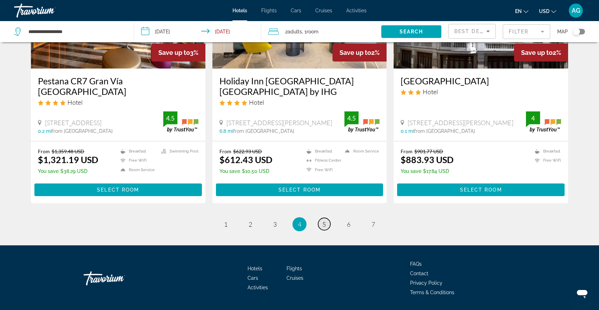
click at [325, 220] on span "5" at bounding box center [324, 224] width 4 height 8
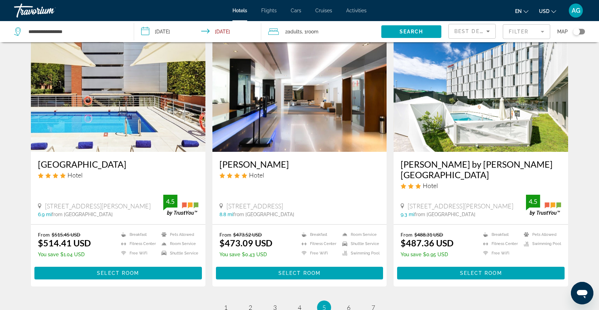
scroll to position [824, 0]
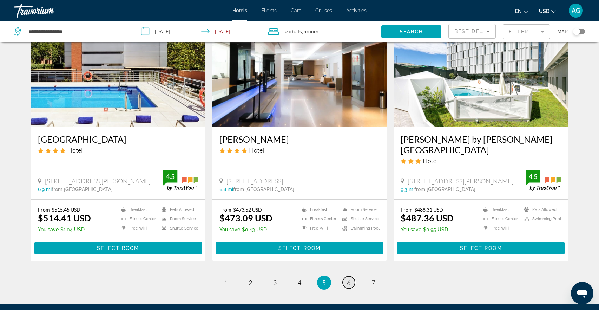
click at [349, 278] on span "6" at bounding box center [349, 282] width 4 height 8
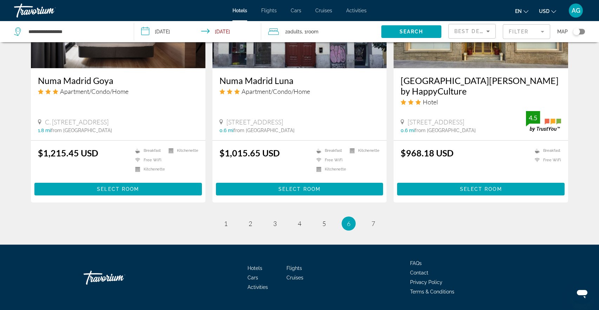
scroll to position [883, 0]
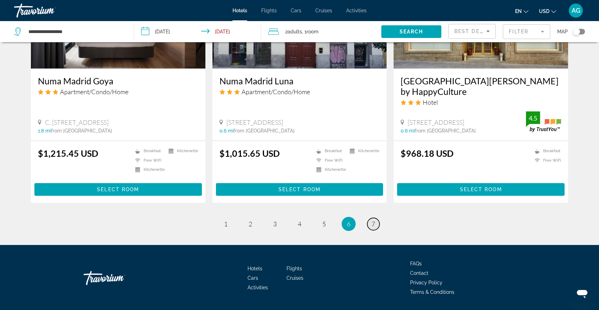
click at [371, 220] on span "7" at bounding box center [373, 224] width 4 height 8
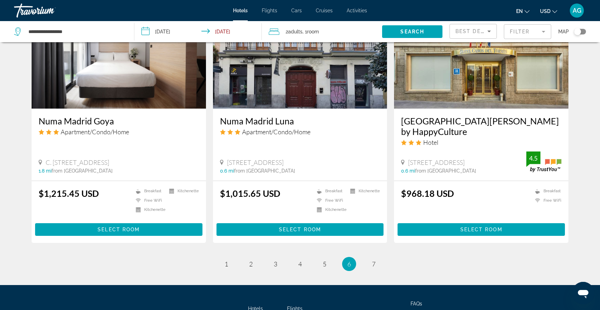
scroll to position [843, 0]
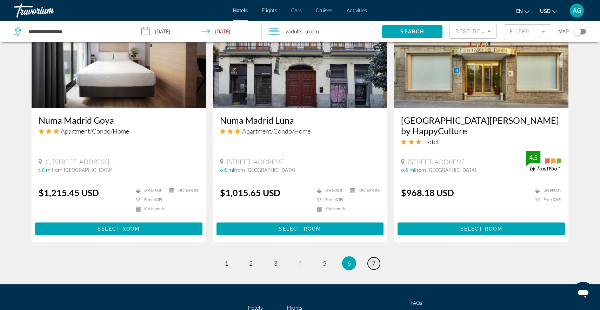
click at [375, 259] on span "7" at bounding box center [374, 263] width 4 height 8
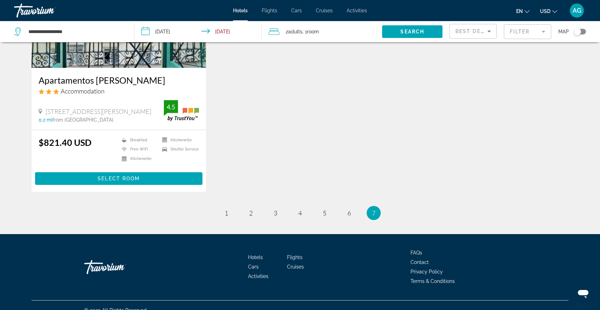
scroll to position [382, 0]
click at [226, 209] on span "1" at bounding box center [227, 213] width 4 height 8
